Goal: Transaction & Acquisition: Obtain resource

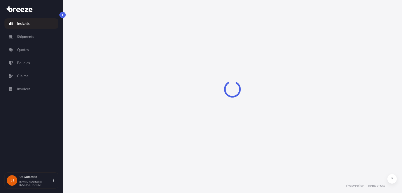
select select "2025"
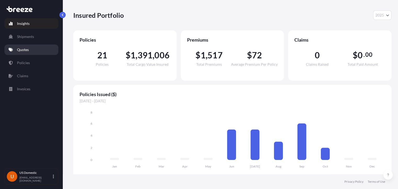
click at [31, 53] on link "Quotes" at bounding box center [31, 50] width 54 height 10
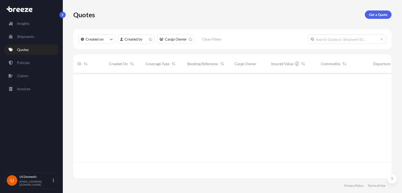
scroll to position [104, 314]
click at [382, 13] on p "Get a Quote" at bounding box center [378, 14] width 18 height 5
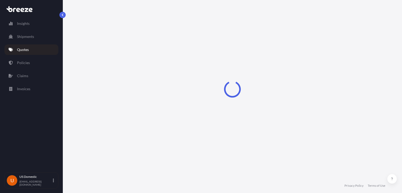
select select "Sea"
select select "1"
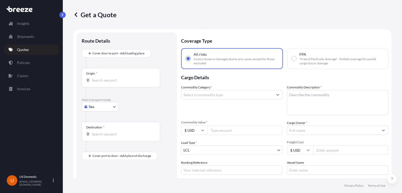
scroll to position [8, 0]
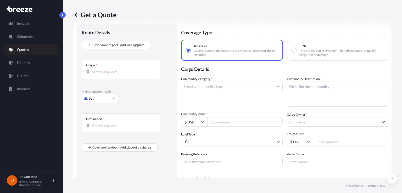
click at [212, 90] on input "Commodity Category *" at bounding box center [228, 86] width 92 height 9
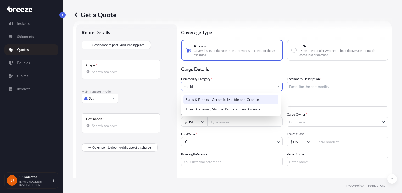
click at [225, 99] on div "Slabs & Blocks - Ceramic, Marble and Granite" at bounding box center [231, 99] width 95 height 9
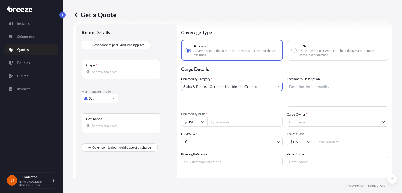
type input "Slabs & Blocks - Ceramic, Marble and Granite"
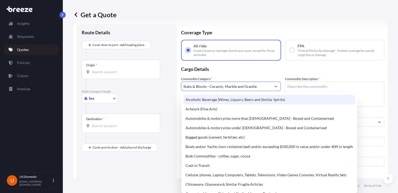
click at [235, 85] on input "Slabs & Blocks - Ceramic, Marble and Granite" at bounding box center [227, 86] width 90 height 9
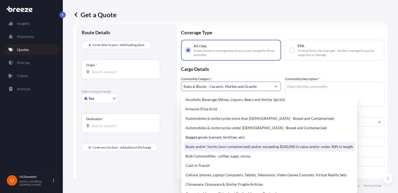
click at [139, 169] on div "Route Details Cover door to port - Add loading place Place of loading Road Road…" at bounding box center [127, 117] width 90 height 177
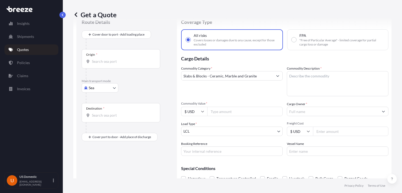
scroll to position [0, 0]
